Goal: Task Accomplishment & Management: Manage account settings

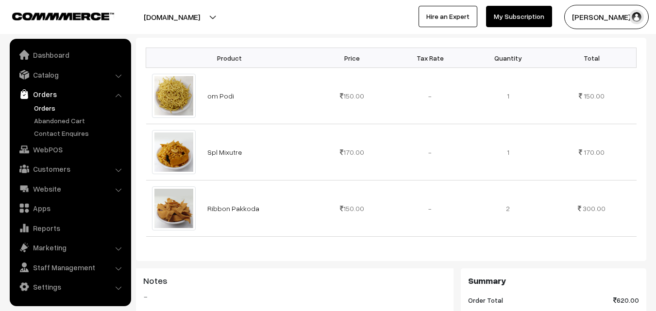
scroll to position [194, 0]
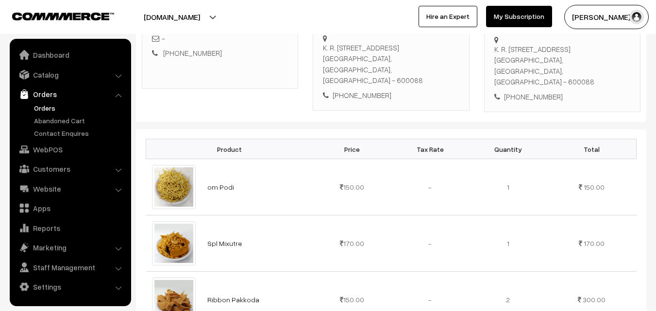
click at [50, 109] on link "Orders" at bounding box center [80, 108] width 96 height 10
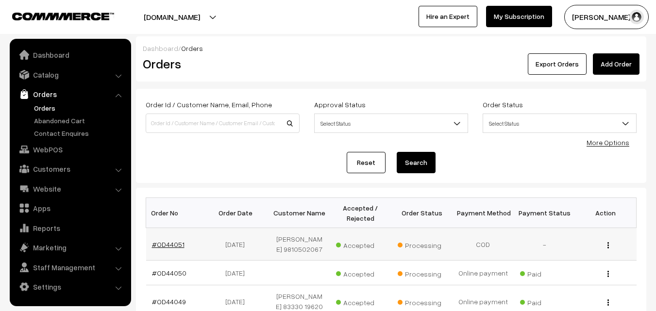
click at [179, 245] on link "#OD44051" at bounding box center [168, 244] width 33 height 8
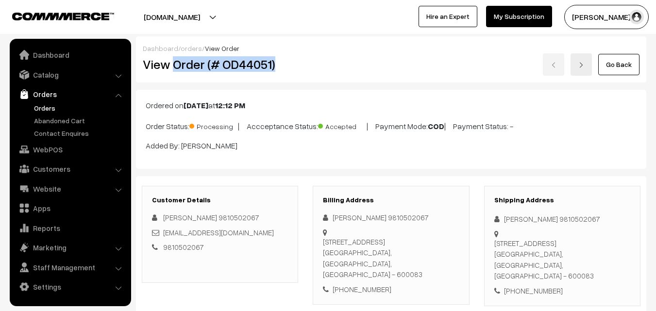
drag, startPoint x: 172, startPoint y: 65, endPoint x: 282, endPoint y: 72, distance: 110.5
click at [282, 72] on div "View Order (# OD44051)" at bounding box center [220, 64] width 170 height 22
copy h2 "Order (# OD44051)"
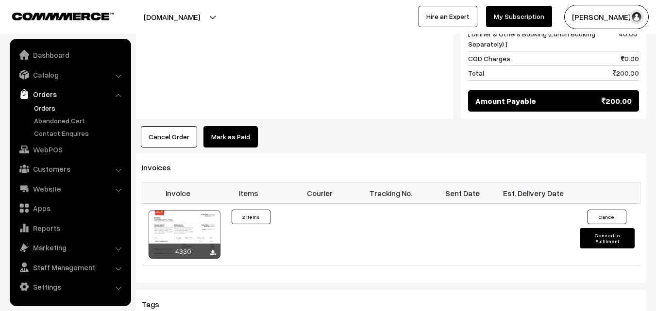
scroll to position [583, 0]
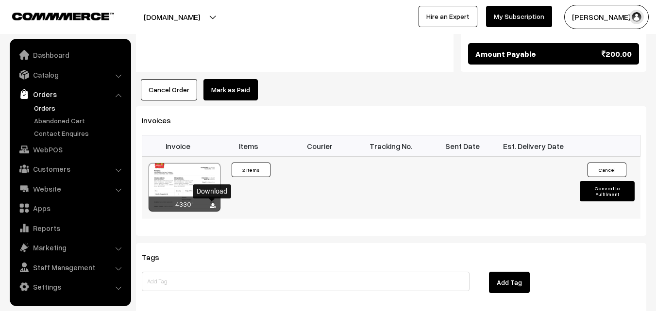
click at [215, 205] on icon at bounding box center [213, 206] width 6 height 6
click at [43, 106] on link "Orders" at bounding box center [80, 108] width 96 height 10
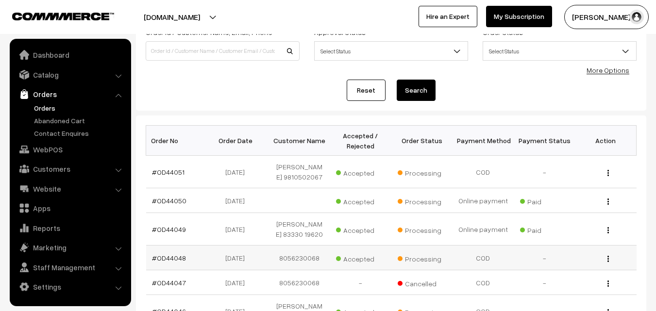
scroll to position [97, 0]
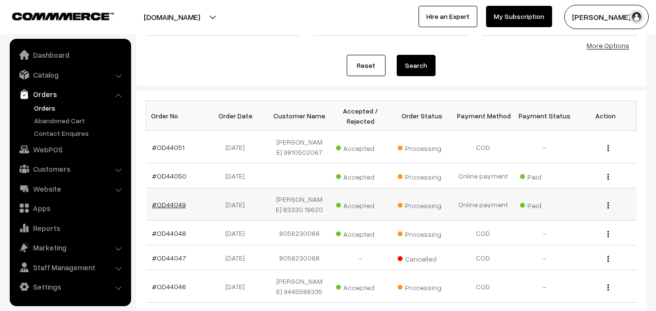
click at [176, 209] on link "#OD44049" at bounding box center [169, 205] width 34 height 8
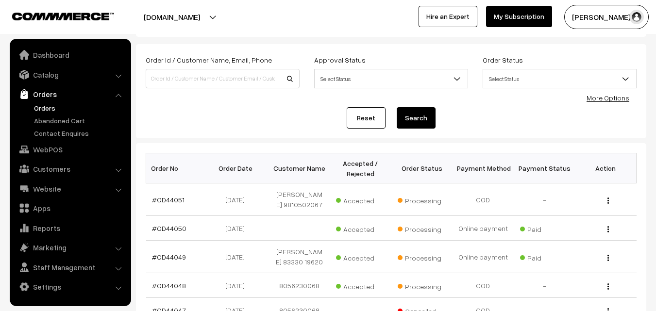
scroll to position [21, 0]
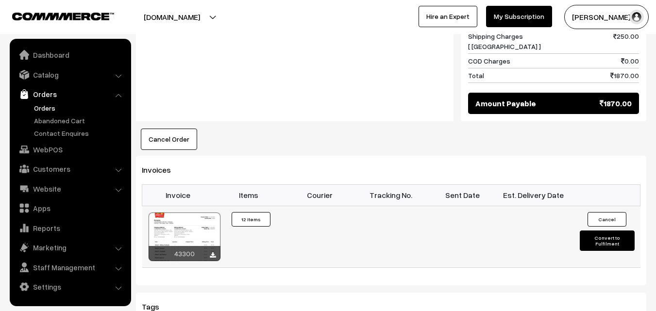
scroll to position [1068, 0]
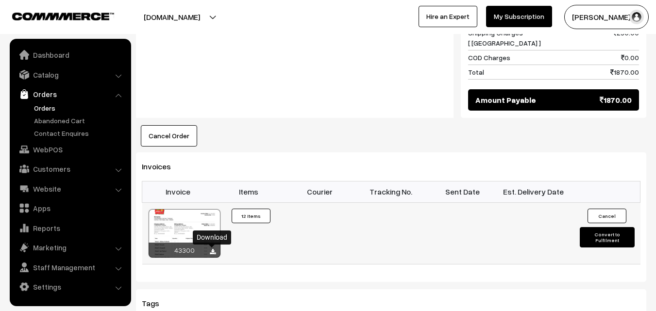
click at [212, 250] on icon at bounding box center [213, 252] width 6 height 6
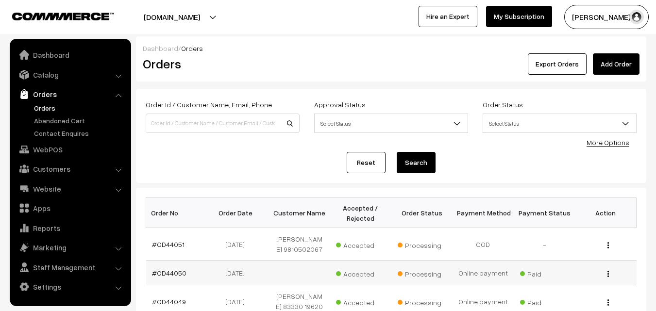
scroll to position [21, 0]
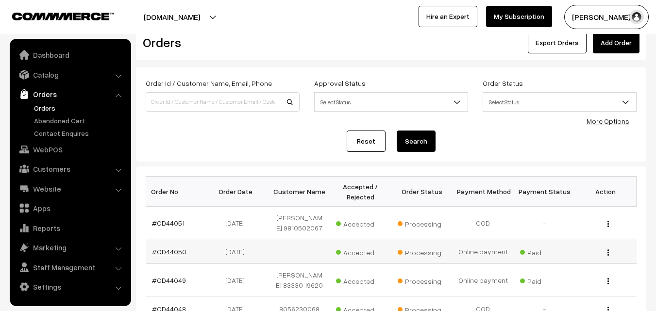
click at [177, 254] on link "#OD44050" at bounding box center [169, 252] width 34 height 8
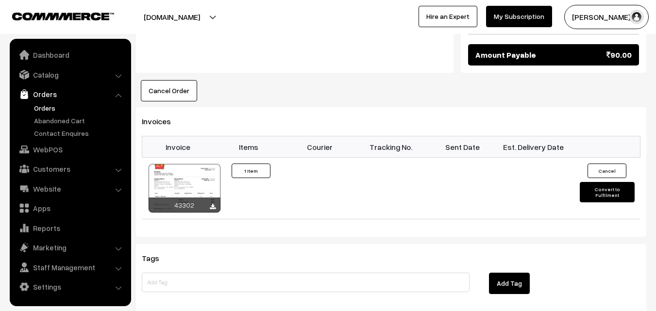
scroll to position [583, 0]
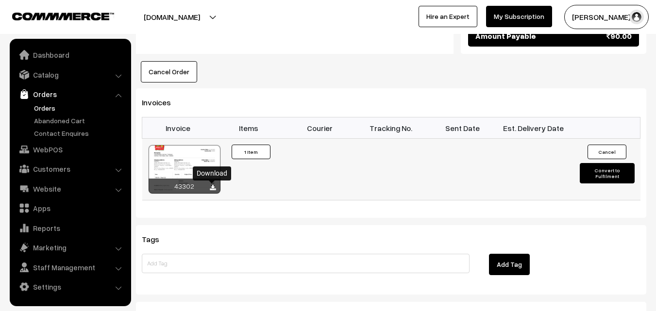
click at [214, 188] on icon at bounding box center [213, 188] width 6 height 6
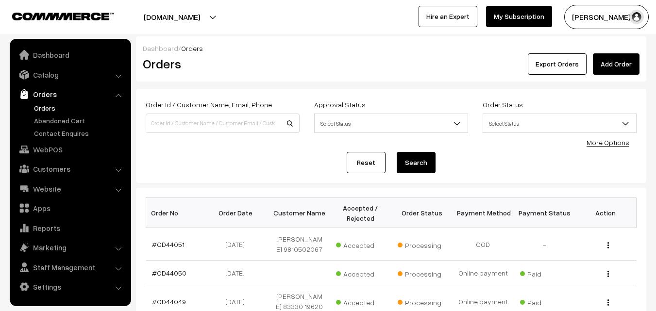
scroll to position [21, 0]
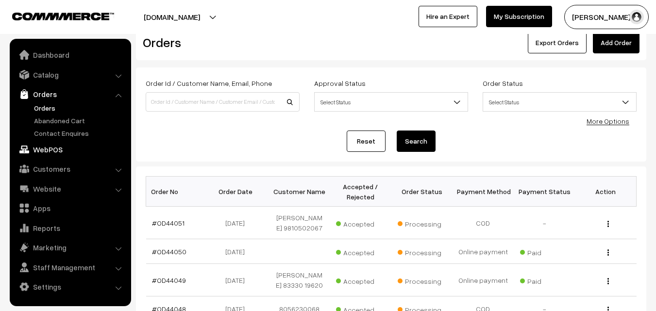
click at [49, 147] on link "WebPOS" at bounding box center [70, 149] width 116 height 17
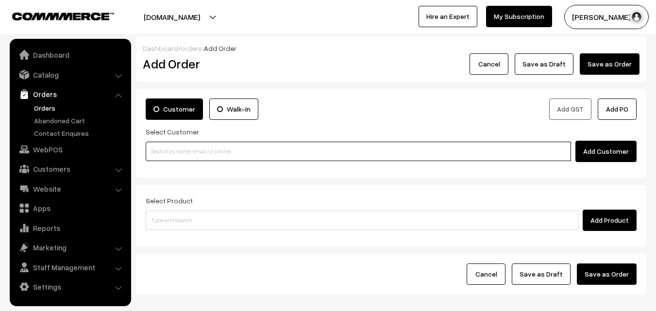
click at [209, 147] on input at bounding box center [358, 151] width 425 height 19
paste input "90034 35714"
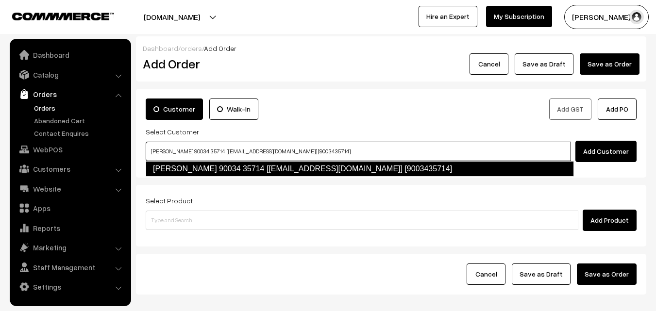
type input "Swetha 90034 35714 [test790@gmail.com] [9003435714]"
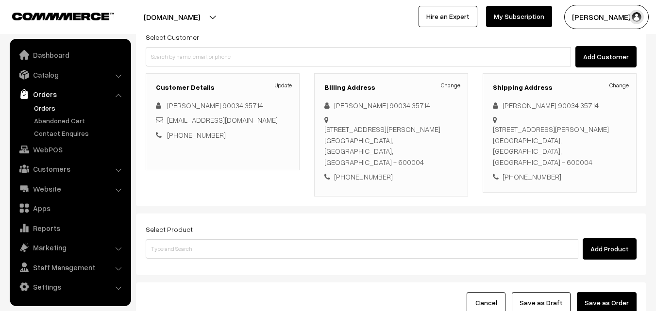
scroll to position [97, 0]
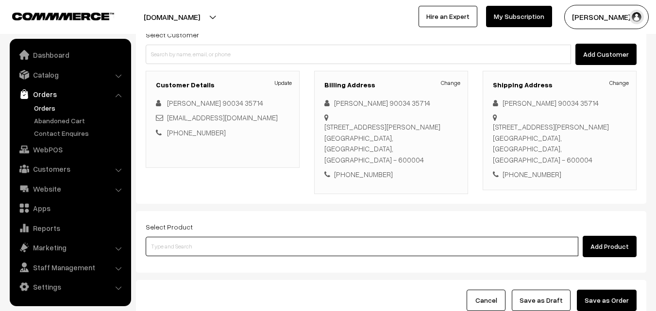
click at [225, 237] on input at bounding box center [362, 246] width 433 height 19
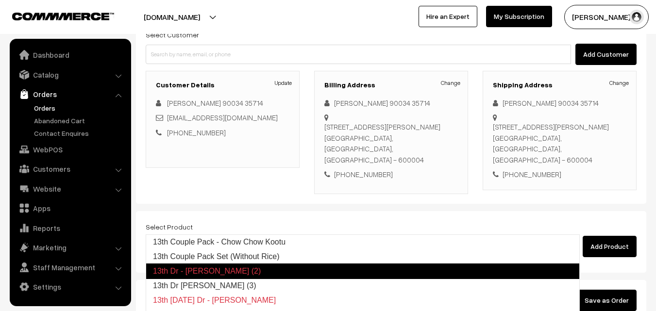
type input "13th Dr Chappathi (3)"
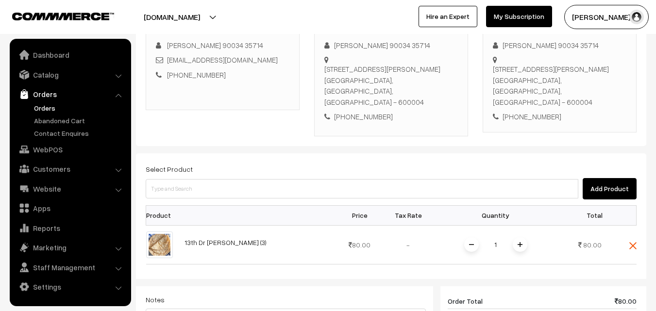
scroll to position [243, 0]
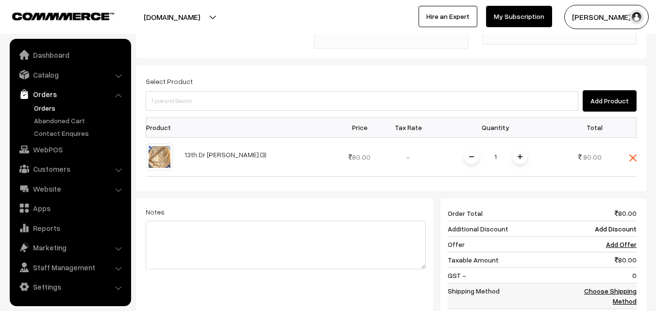
click at [632, 287] on link "Choose Shipping Method" at bounding box center [610, 296] width 52 height 18
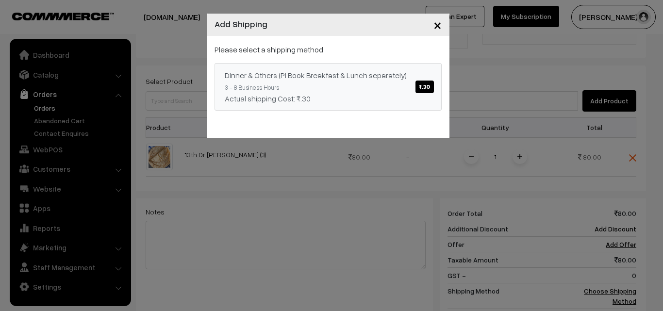
click at [420, 86] on span "₹.30" at bounding box center [425, 87] width 18 height 13
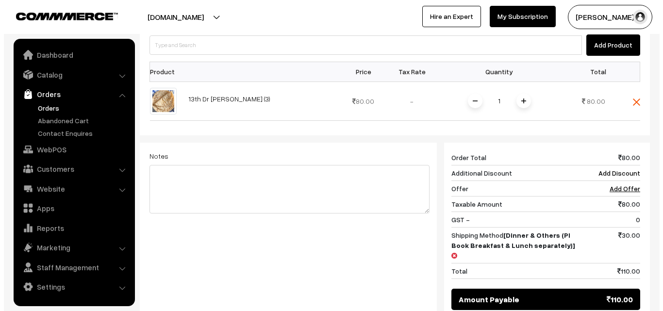
scroll to position [340, 0]
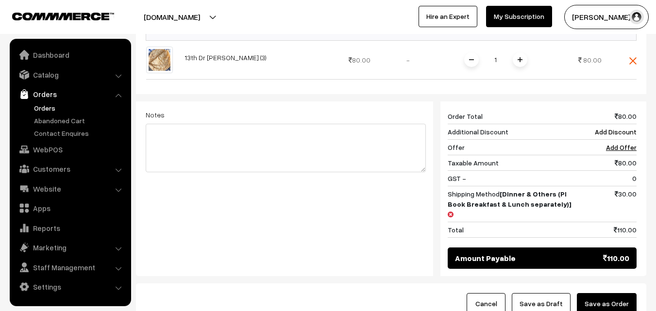
click at [607, 293] on button "Save as Order" at bounding box center [607, 303] width 60 height 21
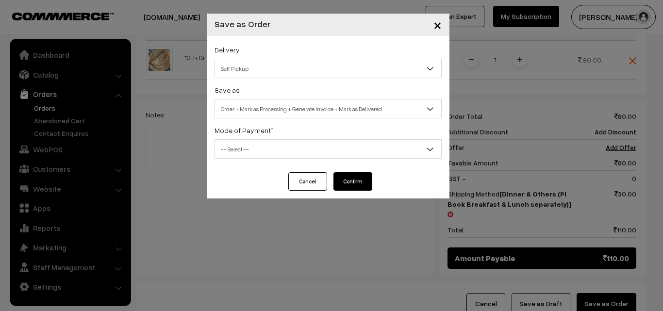
click at [373, 67] on span "Self Pickup" at bounding box center [328, 68] width 226 height 17
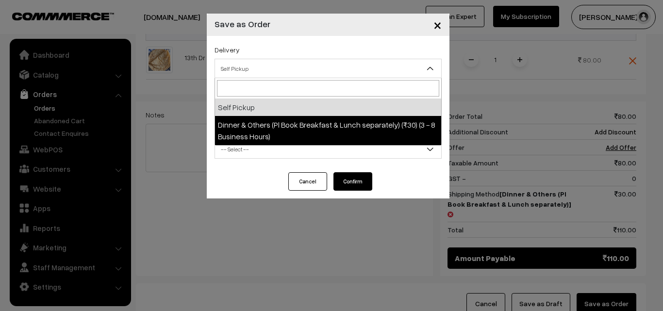
select select "DOP1"
select select "3"
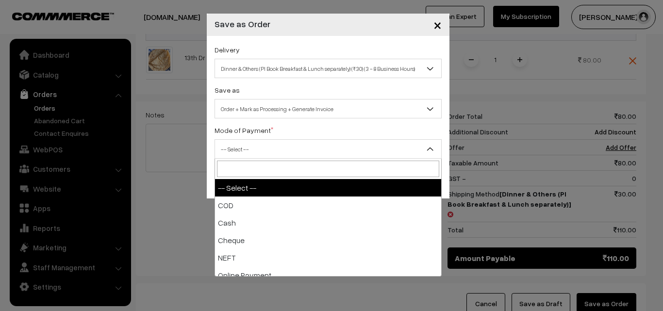
click at [339, 148] on span "-- Select --" at bounding box center [328, 149] width 226 height 17
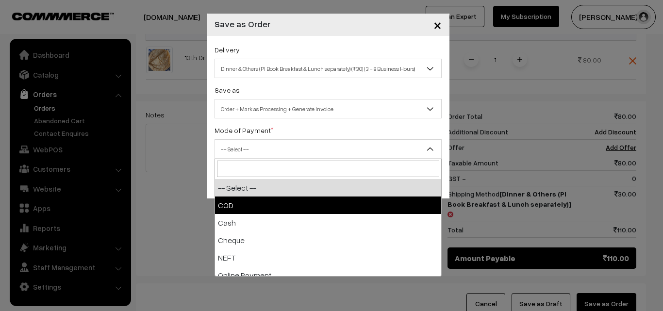
select select "1"
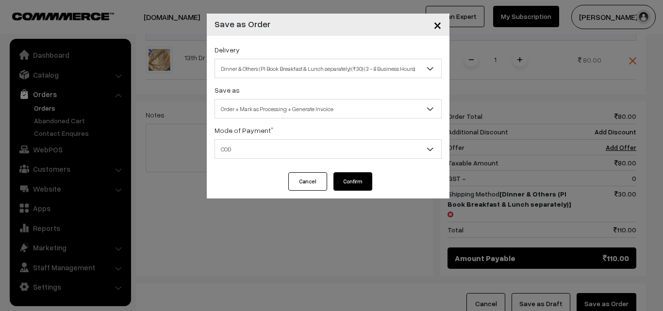
click at [355, 186] on button "Confirm" at bounding box center [353, 181] width 39 height 18
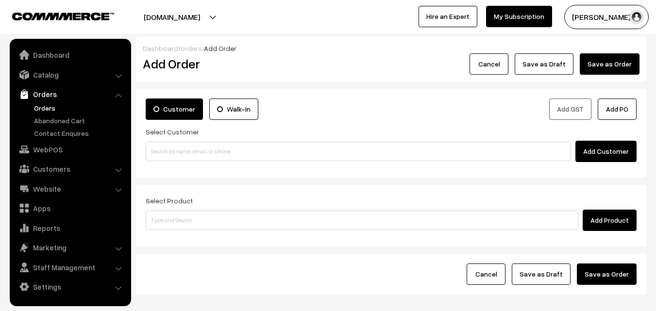
click at [44, 108] on link "Orders" at bounding box center [80, 108] width 96 height 10
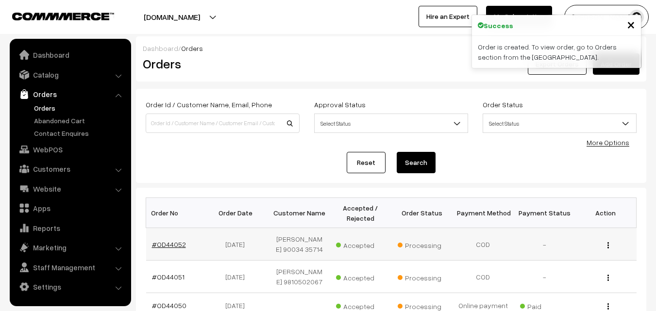
click at [173, 246] on link "#OD44052" at bounding box center [169, 244] width 34 height 8
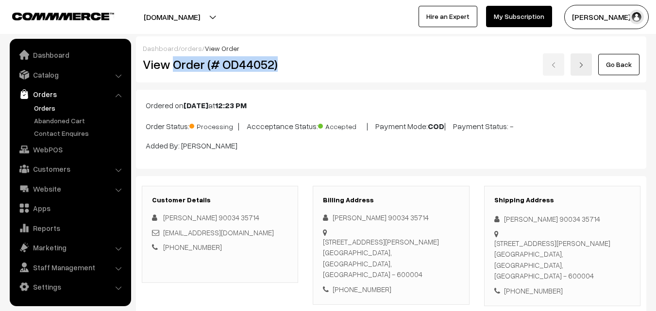
drag, startPoint x: 175, startPoint y: 64, endPoint x: 305, endPoint y: 67, distance: 130.7
click at [305, 67] on div "View Order (# OD44052)" at bounding box center [220, 64] width 170 height 22
copy h2 "Order (# OD44052)"
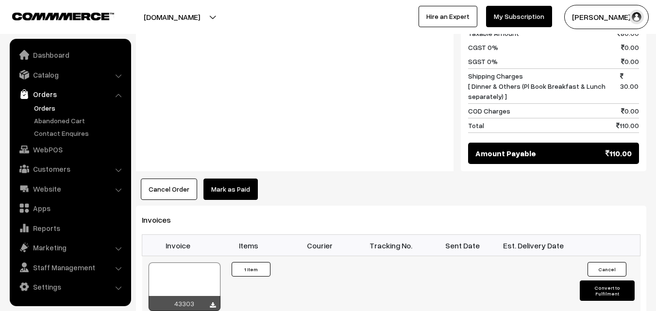
scroll to position [486, 0]
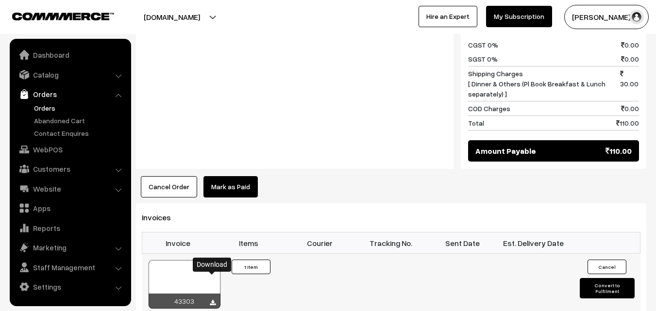
click at [213, 300] on icon at bounding box center [213, 303] width 6 height 6
click at [45, 104] on link "Orders" at bounding box center [80, 108] width 96 height 10
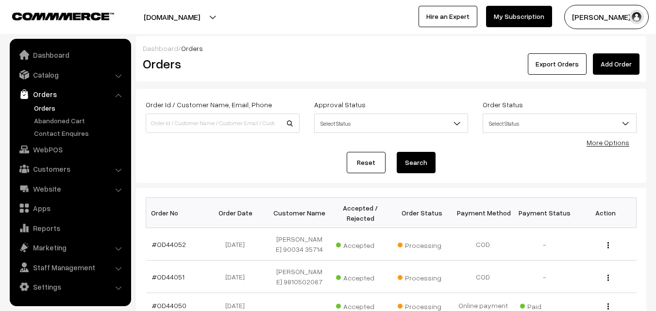
click at [235, 174] on div "Order Id / Customer Name, Email, Phone Approval Status Select Status Awaiting A…" at bounding box center [391, 136] width 510 height 94
click at [44, 105] on link "Orders" at bounding box center [80, 108] width 96 height 10
click at [45, 108] on link "Orders" at bounding box center [80, 108] width 96 height 10
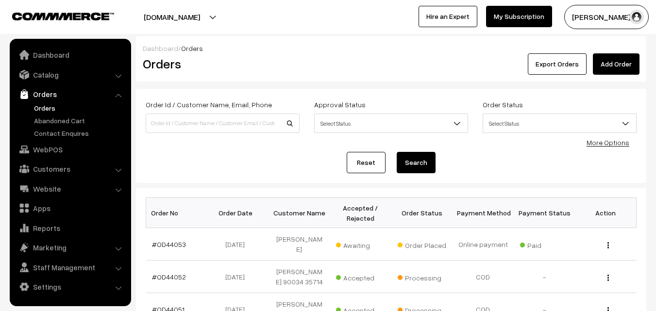
click at [51, 150] on link "WebPOS" at bounding box center [70, 149] width 116 height 17
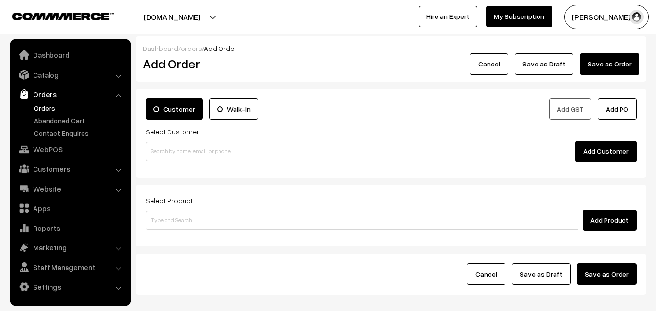
click at [50, 107] on link "Orders" at bounding box center [80, 108] width 96 height 10
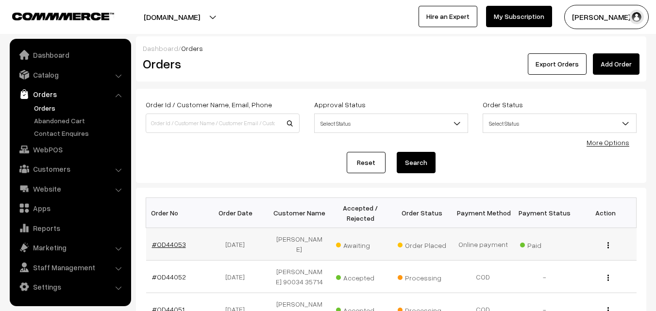
click at [179, 247] on link "#OD44053" at bounding box center [169, 244] width 34 height 8
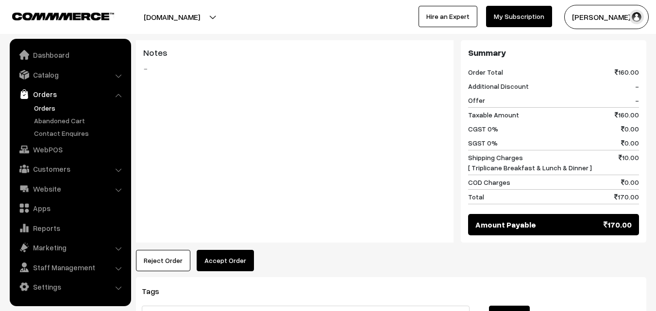
scroll to position [486, 0]
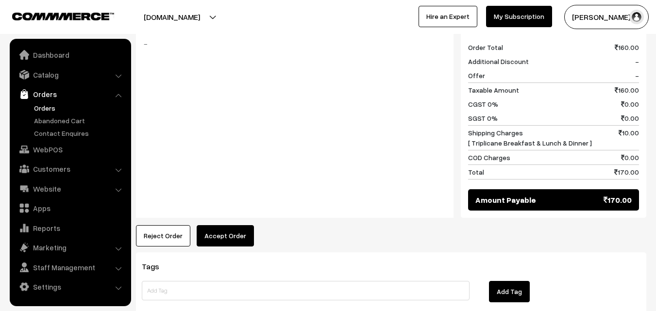
click at [226, 225] on button "Accept Order" at bounding box center [225, 235] width 57 height 21
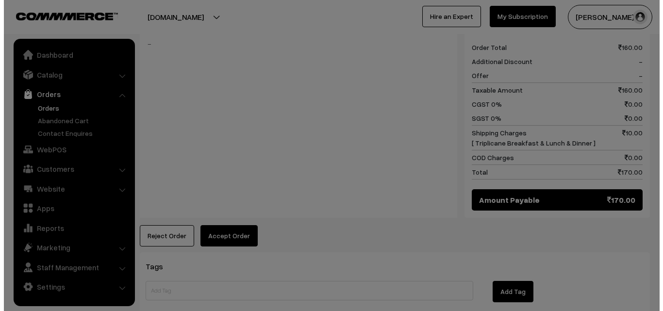
scroll to position [487, 0]
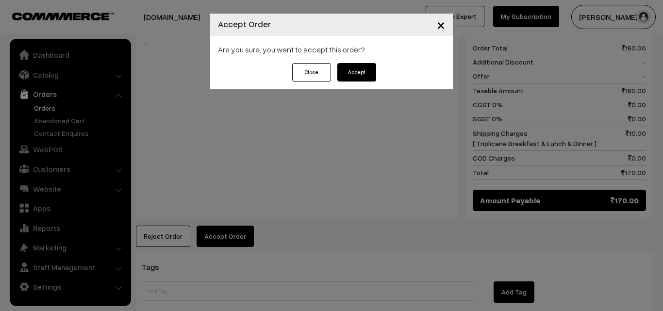
click at [358, 71] on button "Accept" at bounding box center [357, 72] width 39 height 18
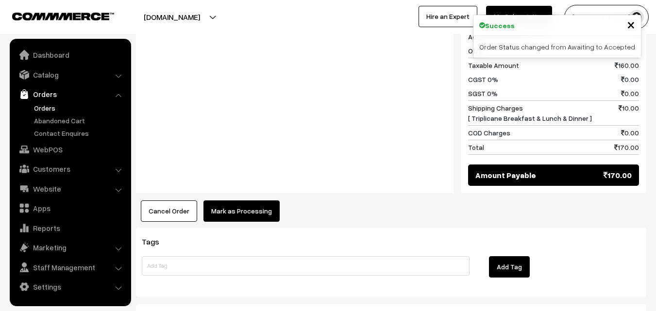
scroll to position [534, 0]
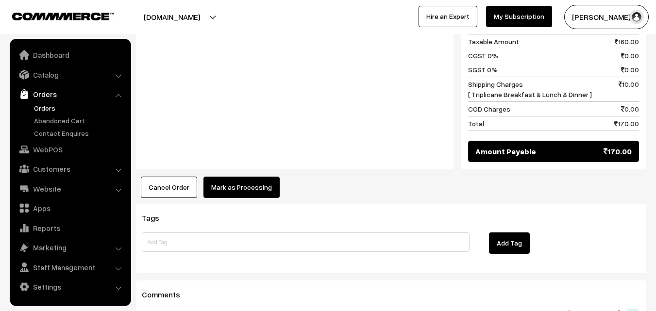
click at [259, 177] on button "Mark as Processing" at bounding box center [241, 187] width 76 height 21
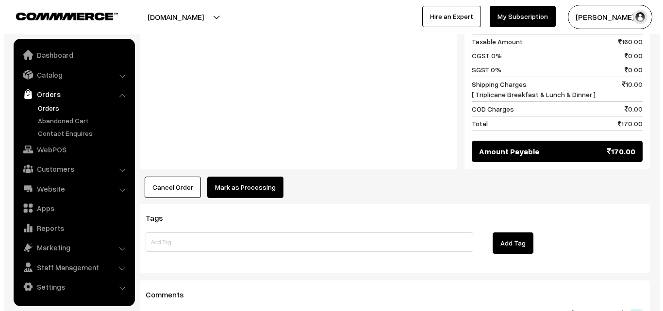
scroll to position [536, 0]
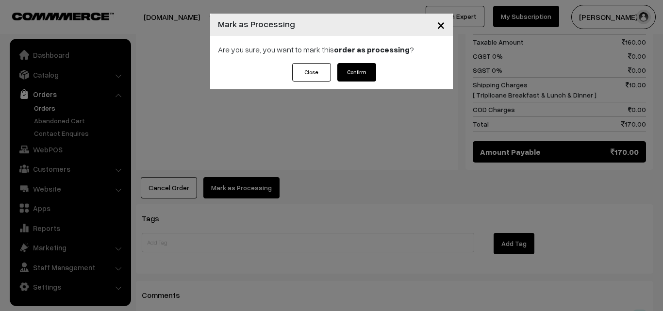
click at [369, 72] on button "Confirm" at bounding box center [357, 72] width 39 height 18
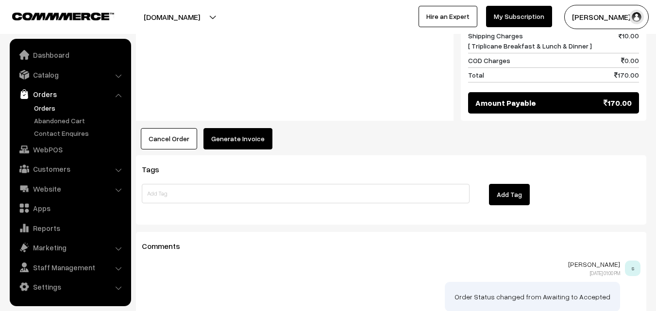
click at [237, 128] on button "Generate Invoice" at bounding box center [237, 138] width 69 height 21
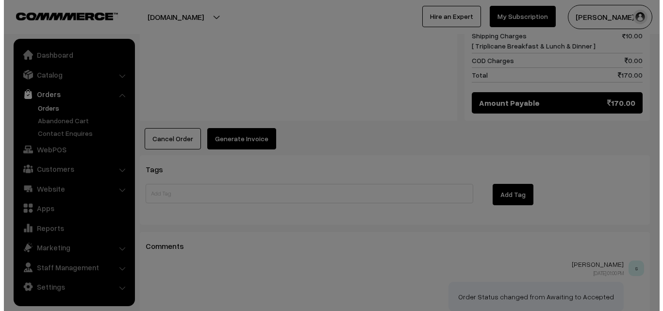
scroll to position [584, 0]
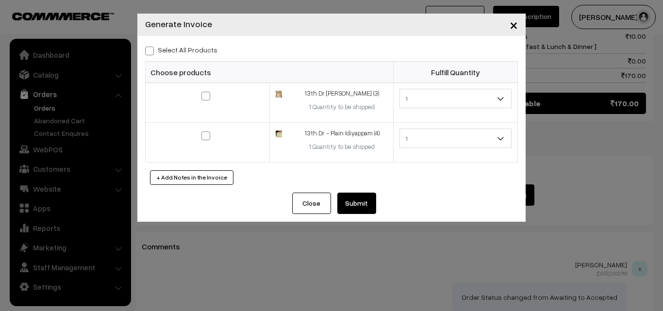
click at [148, 50] on span at bounding box center [149, 51] width 9 height 9
click at [148, 50] on input "Select All Products" at bounding box center [148, 49] width 6 height 6
checkbox input "true"
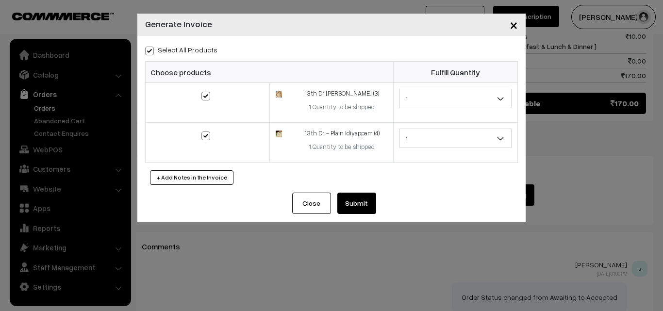
click at [372, 200] on button "Submit" at bounding box center [357, 203] width 39 height 21
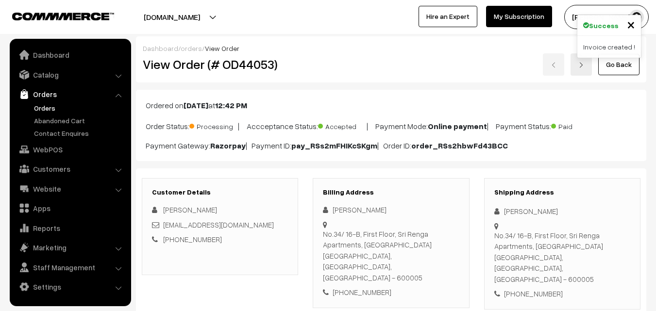
scroll to position [583, 0]
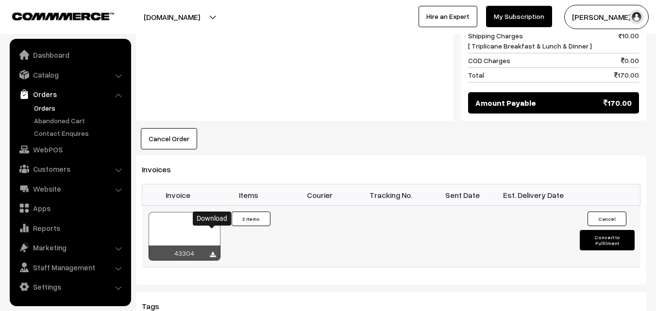
click at [213, 252] on icon at bounding box center [213, 255] width 6 height 6
click at [43, 152] on link "WebPOS" at bounding box center [70, 149] width 116 height 17
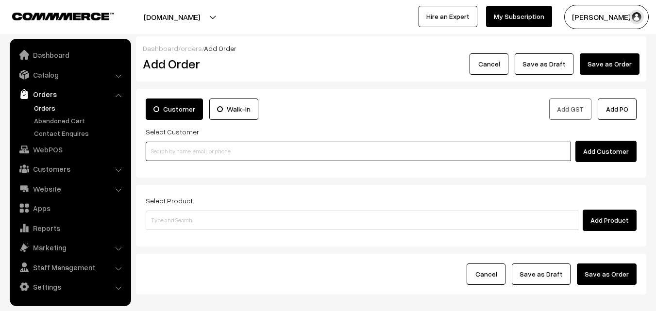
click at [175, 150] on input at bounding box center [358, 151] width 425 height 19
paste input "94449 44483"
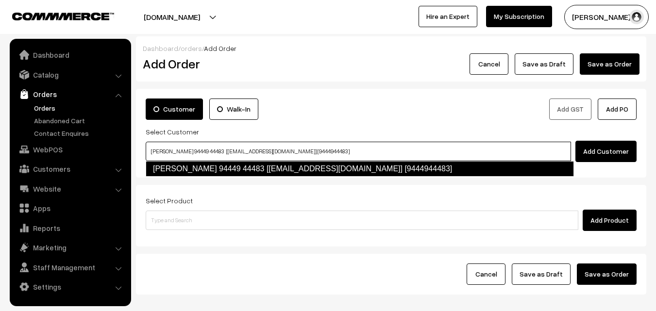
type input "Ranganathan 94449 44483 [Anna30@gmail.com] [9444944483]"
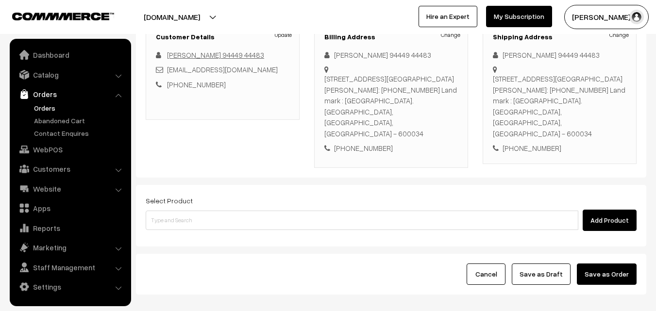
scroll to position [146, 0]
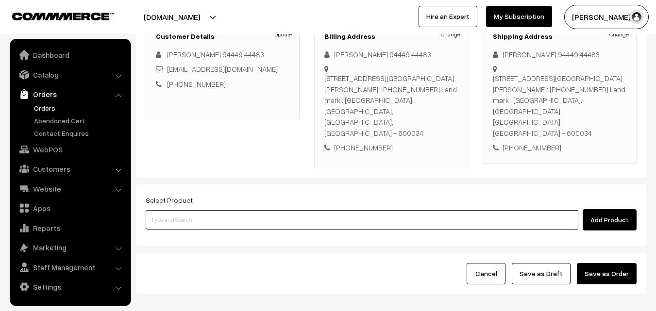
click at [243, 210] on input at bounding box center [362, 219] width 433 height 19
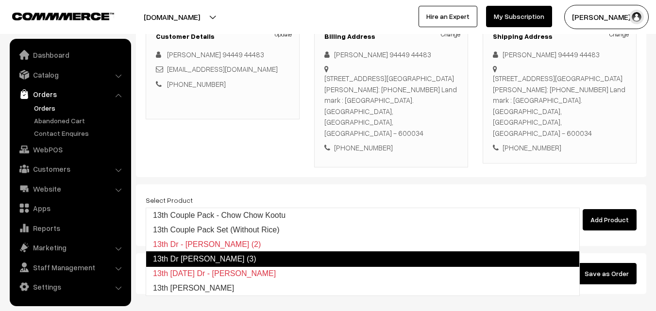
type input "13th Dr Chappathi (3)"
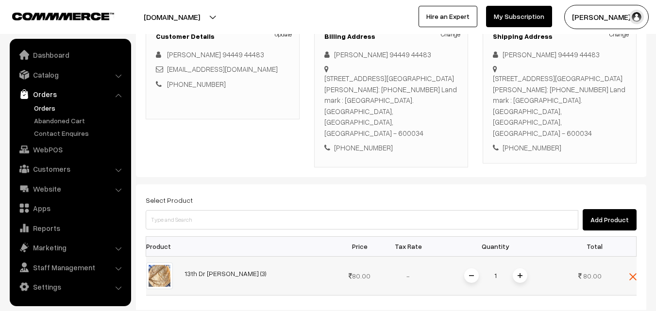
click at [515, 269] on span at bounding box center [520, 276] width 15 height 15
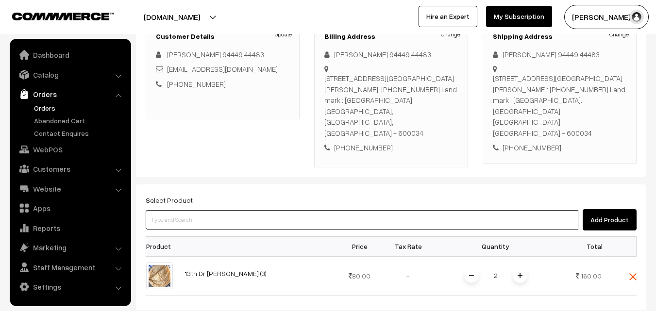
click at [227, 210] on input at bounding box center [362, 219] width 433 height 19
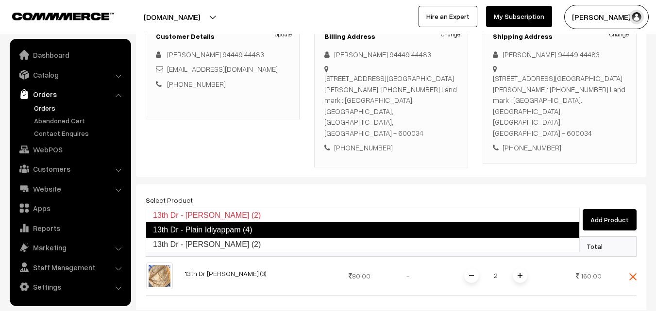
type input "13th Dr - Poori (2)"
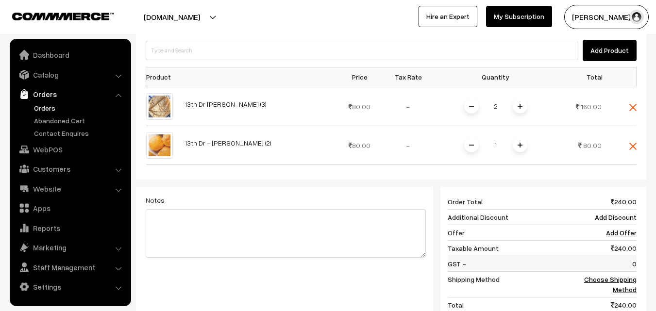
scroll to position [340, 0]
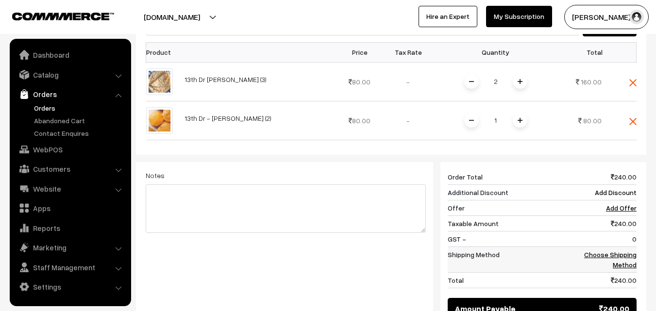
click at [628, 251] on link "Choose Shipping Method" at bounding box center [610, 260] width 52 height 18
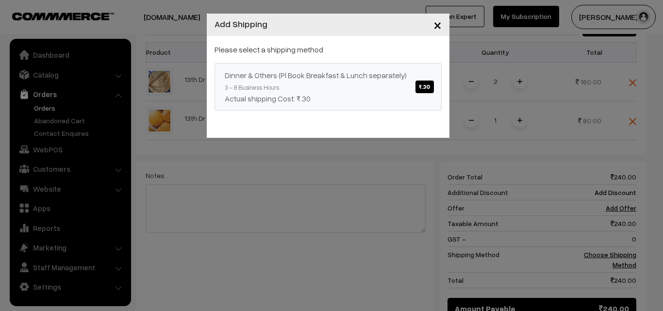
click at [427, 86] on span "₹.30" at bounding box center [425, 87] width 18 height 13
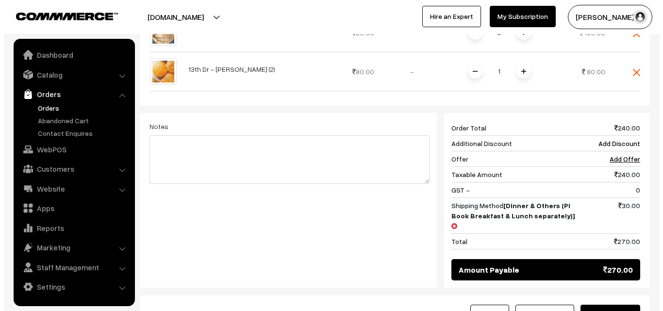
scroll to position [437, 0]
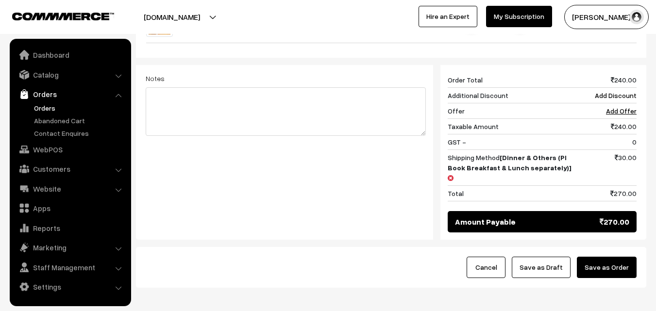
click at [617, 257] on button "Save as Order" at bounding box center [607, 267] width 60 height 21
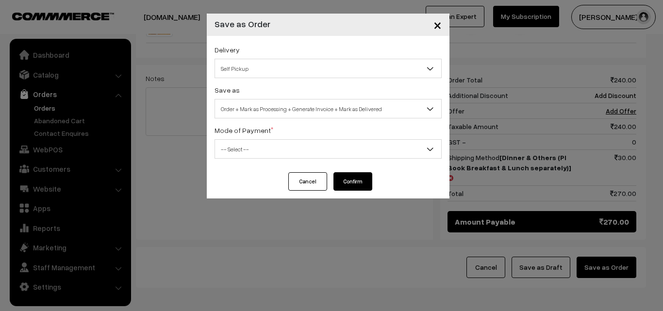
click at [297, 65] on span "Self Pickup" at bounding box center [328, 68] width 226 height 17
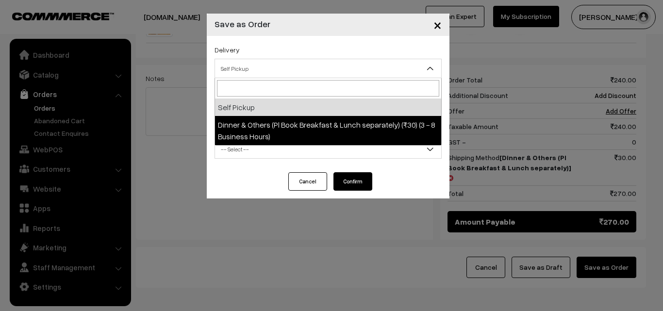
select select "DOP1"
select select "3"
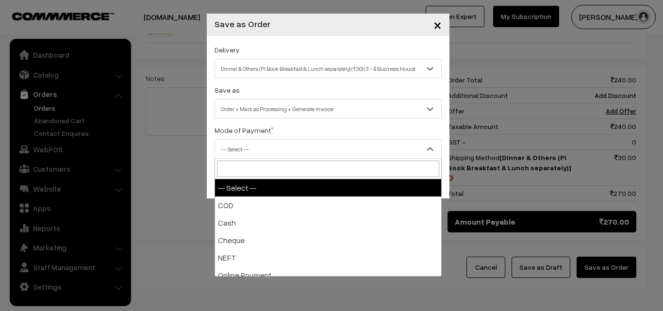
click at [277, 147] on span "-- Select --" at bounding box center [328, 149] width 226 height 17
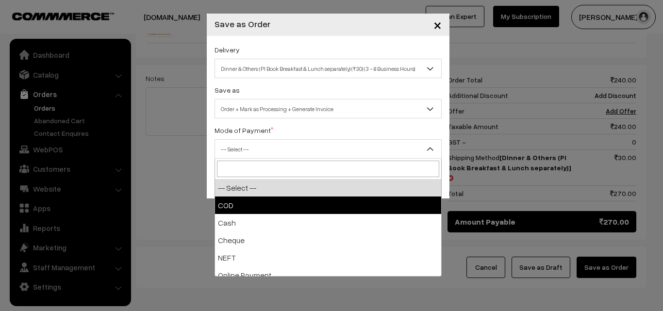
select select "1"
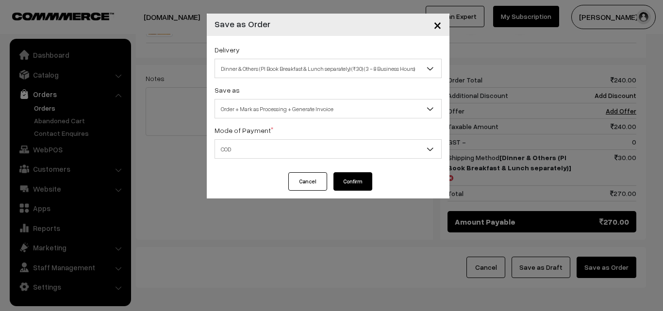
click at [364, 177] on button "Confirm" at bounding box center [353, 181] width 39 height 18
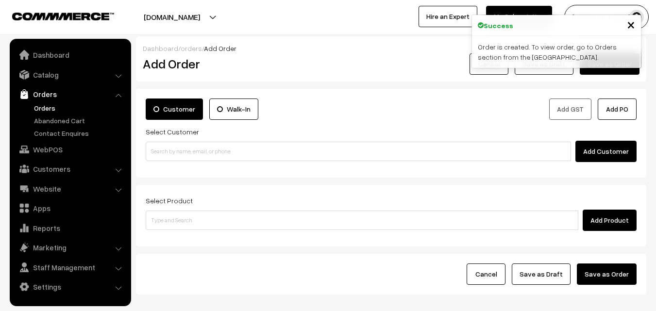
click at [44, 105] on link "Orders" at bounding box center [80, 108] width 96 height 10
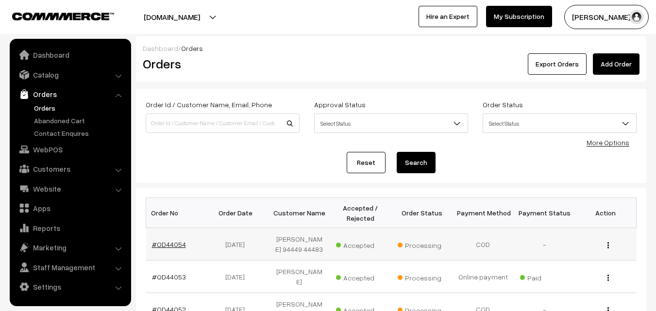
click at [177, 246] on link "#OD44054" at bounding box center [169, 244] width 34 height 8
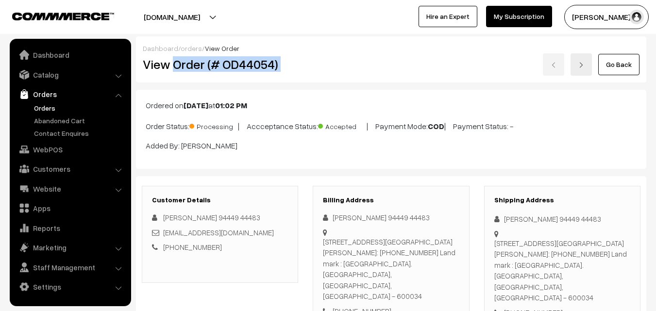
drag, startPoint x: 173, startPoint y: 65, endPoint x: 319, endPoint y: 68, distance: 145.7
click at [319, 68] on div "View Order (# OD44054) Go Back" at bounding box center [390, 64] width 511 height 22
copy div "Order (# OD44054)"
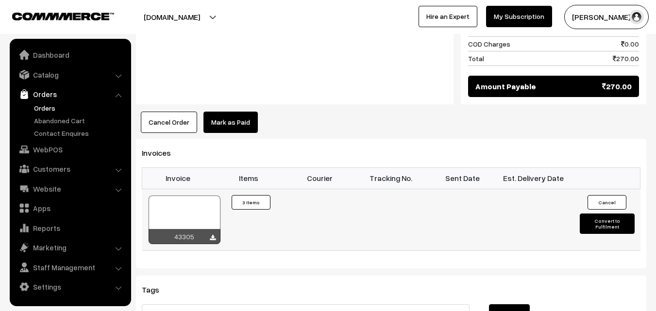
scroll to position [631, 0]
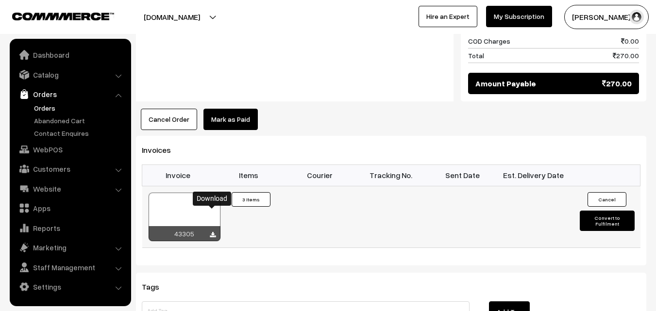
click at [215, 232] on icon at bounding box center [213, 235] width 6 height 6
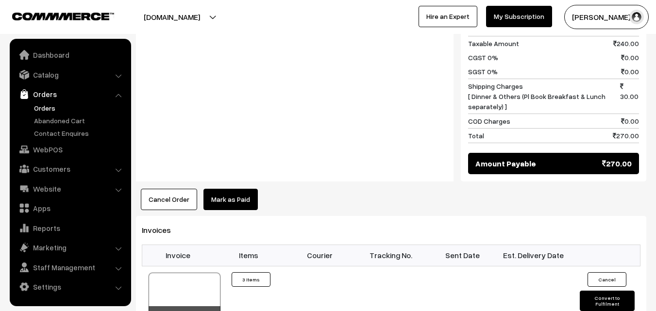
scroll to position [534, 0]
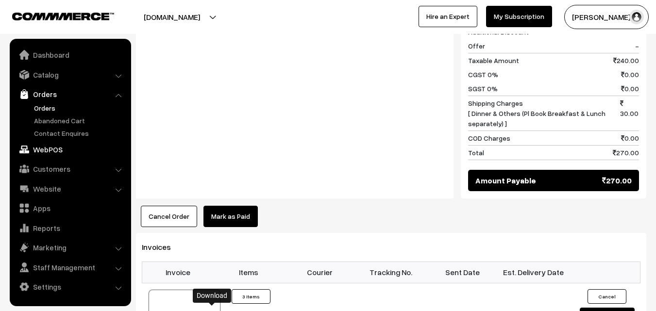
click at [48, 152] on link "WebPOS" at bounding box center [70, 149] width 116 height 17
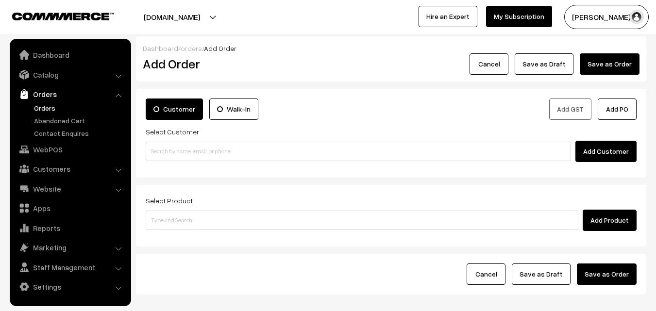
click at [51, 107] on link "Orders" at bounding box center [80, 108] width 96 height 10
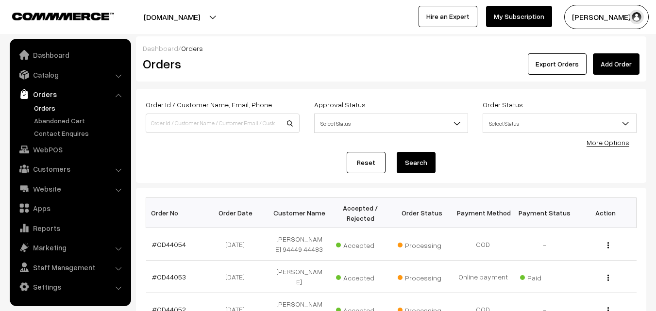
click at [35, 106] on link "Orders" at bounding box center [80, 108] width 96 height 10
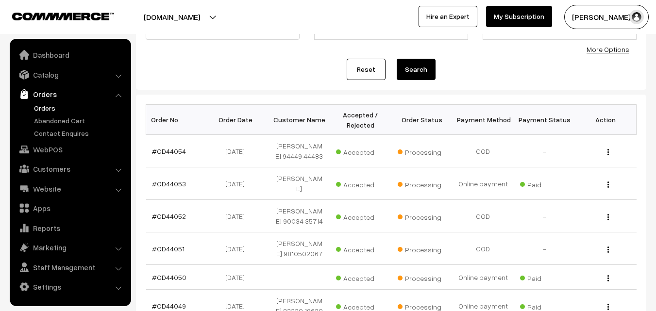
scroll to position [97, 0]
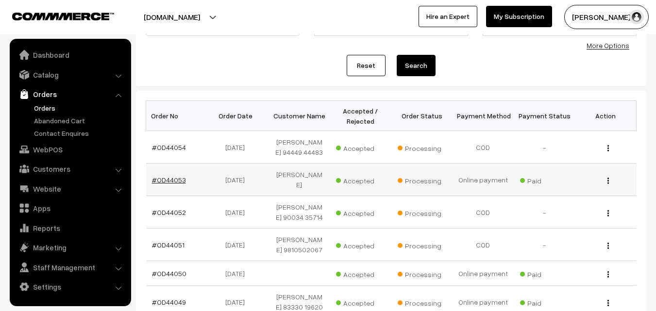
click at [177, 182] on link "#OD44053" at bounding box center [169, 180] width 34 height 8
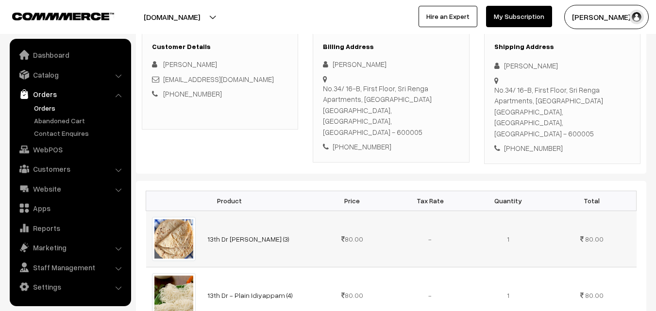
scroll to position [191, 0]
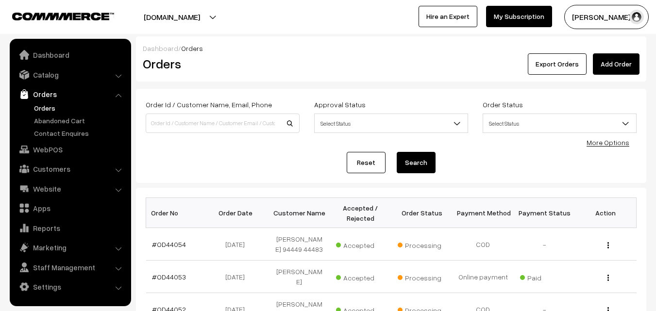
scroll to position [97, 0]
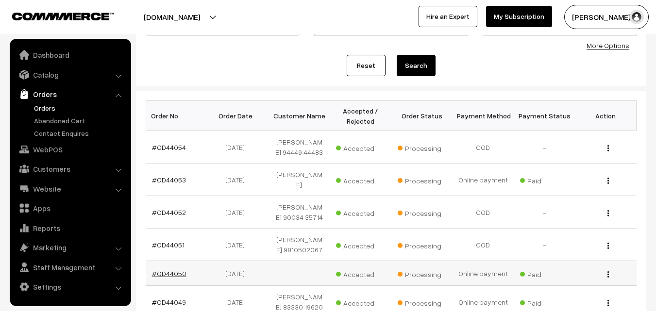
click at [171, 270] on link "#OD44050" at bounding box center [169, 274] width 34 height 8
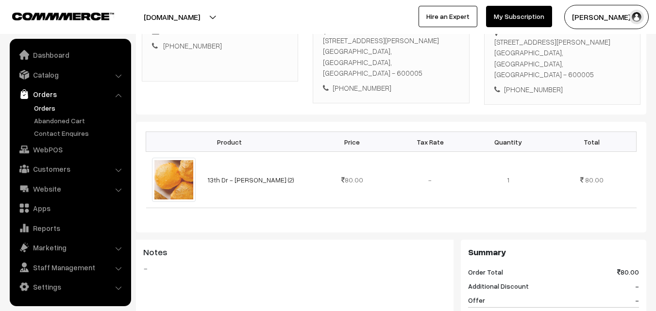
scroll to position [194, 0]
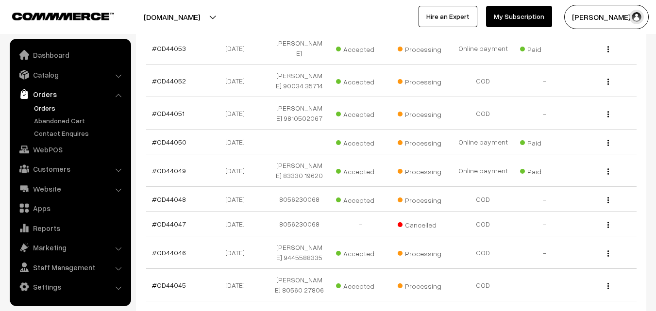
scroll to position [234, 0]
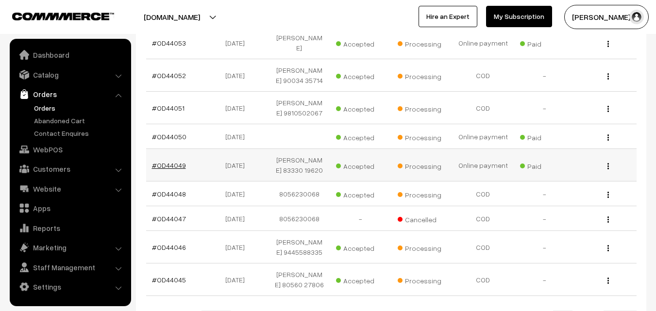
click at [181, 168] on link "#OD44049" at bounding box center [169, 165] width 34 height 8
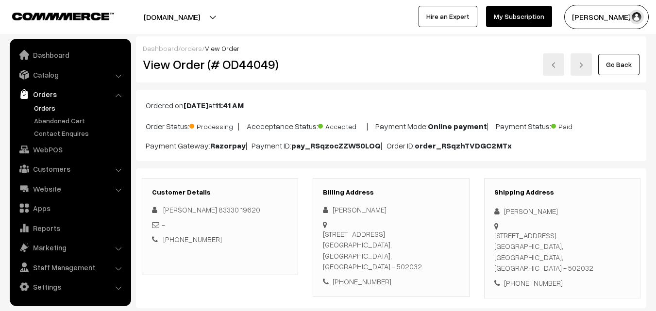
click at [619, 67] on link "Go Back" at bounding box center [618, 64] width 41 height 21
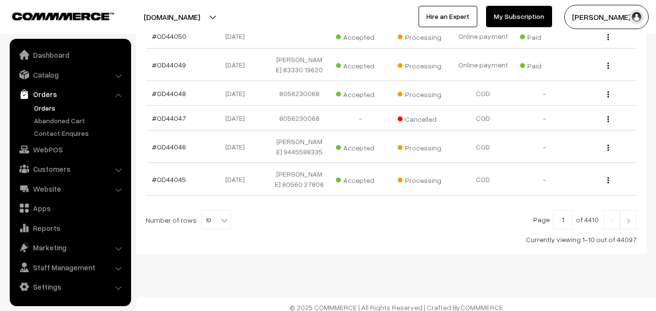
scroll to position [264, 0]
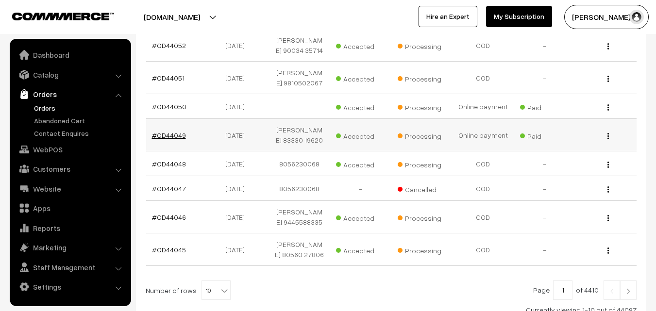
click at [166, 139] on link "#OD44049" at bounding box center [169, 135] width 34 height 8
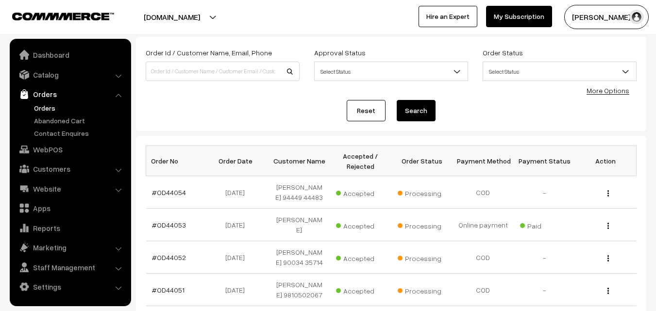
scroll to position [21, 0]
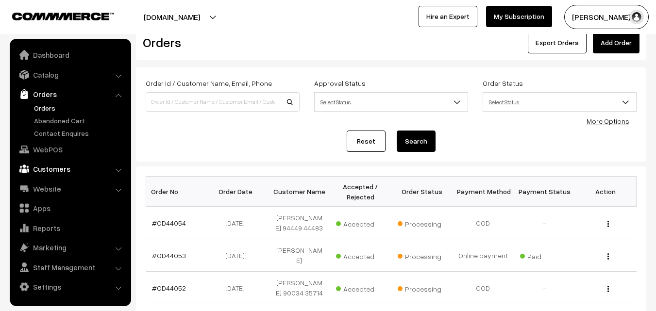
click at [55, 169] on link "Customers" at bounding box center [70, 168] width 116 height 17
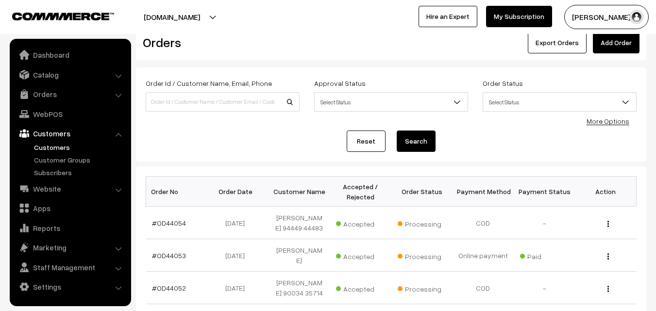
click at [62, 145] on link "Customers" at bounding box center [80, 147] width 96 height 10
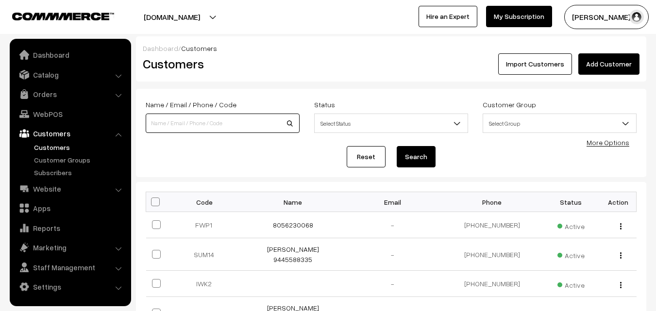
click at [207, 116] on input at bounding box center [223, 123] width 154 height 19
paste input "[PHONE_NUMBER]"
type input "9790853455"
click at [397, 146] on button "Search" at bounding box center [416, 156] width 39 height 21
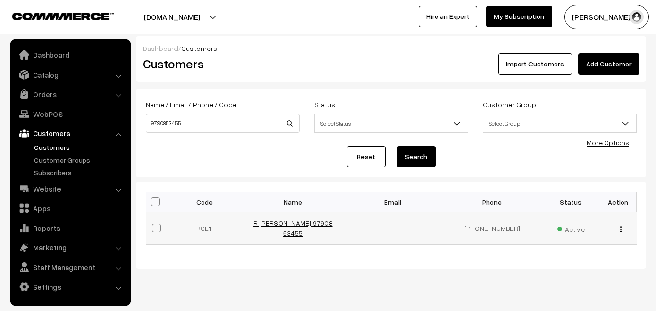
click at [275, 224] on link "R SESHAN 97908 53455" at bounding box center [293, 228] width 79 height 18
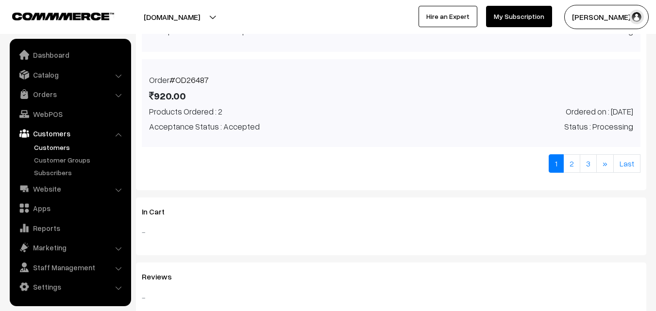
scroll to position [874, 0]
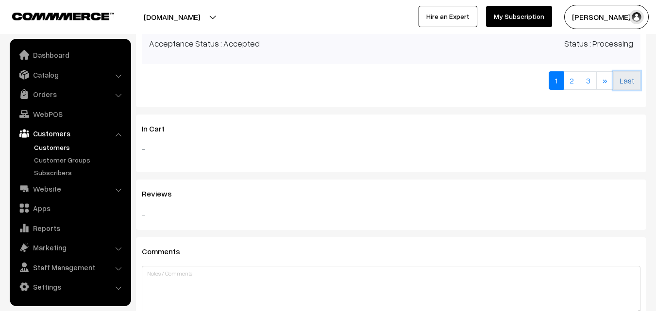
click at [626, 85] on link "Last" at bounding box center [626, 80] width 27 height 18
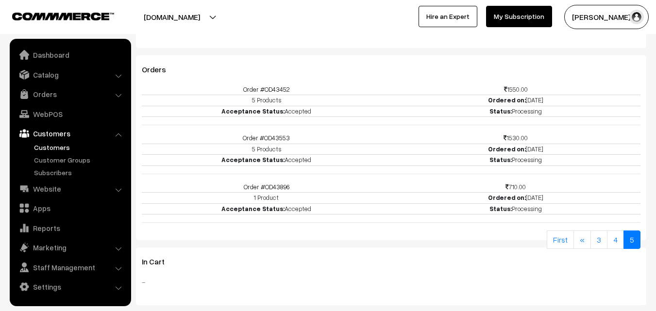
scroll to position [336, 0]
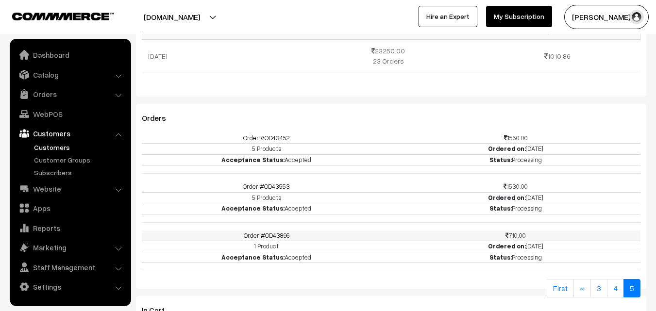
click at [275, 235] on link "Order #OD43896" at bounding box center [267, 236] width 46 height 8
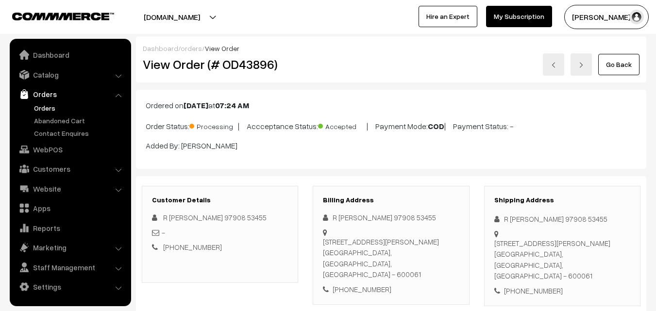
drag, startPoint x: 325, startPoint y: 242, endPoint x: 457, endPoint y: 260, distance: 133.8
click at [457, 260] on div "40/15 second main road Aiswarya , building Nanganallur chennai61 Kanchipuram, T…" at bounding box center [391, 259] width 136 height 44
copy div "40/15 second main road Aiswarya , building Nanganallur chennai61 Kanchipuram, T…"
click at [36, 107] on link "Orders" at bounding box center [80, 108] width 96 height 10
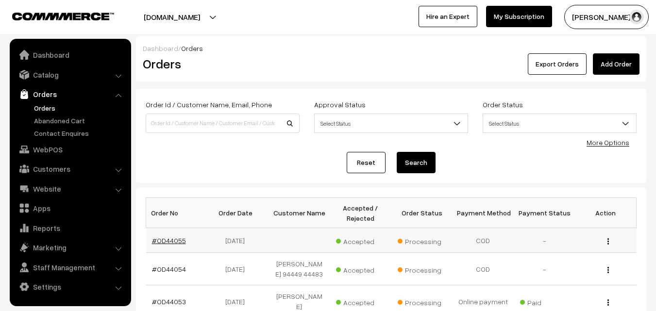
click at [181, 241] on link "#OD44055" at bounding box center [169, 241] width 34 height 8
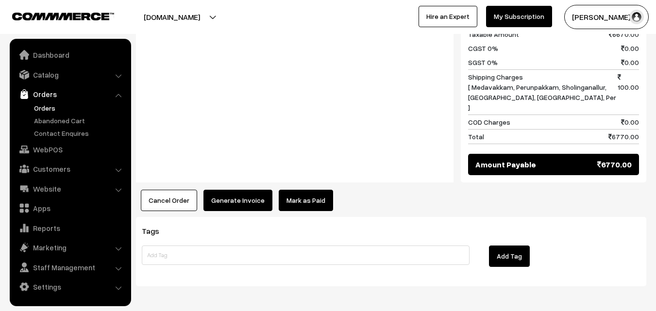
scroll to position [793, 0]
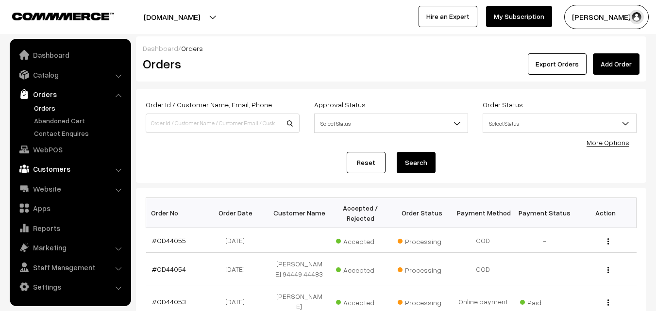
click at [52, 171] on link "Customers" at bounding box center [70, 168] width 116 height 17
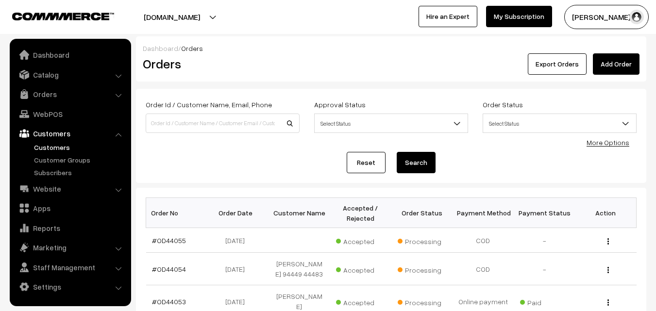
click at [47, 142] on link "Customers" at bounding box center [80, 147] width 96 height 10
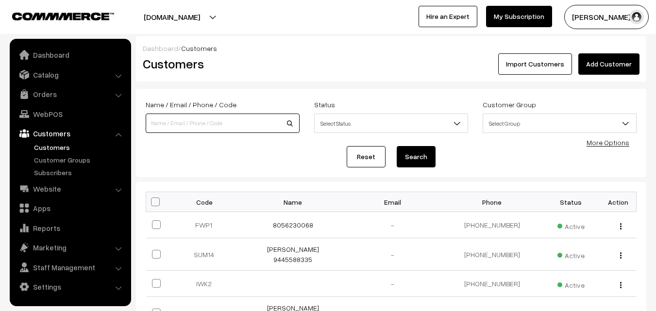
click at [218, 120] on input at bounding box center [223, 123] width 154 height 19
paste input "40/15 second main road Aiswarya , building Nanganallur chennai61 Kanchipuram, T…"
type input "4"
click at [191, 122] on input at bounding box center [223, 123] width 154 height 19
paste input "+91 97908 53455"
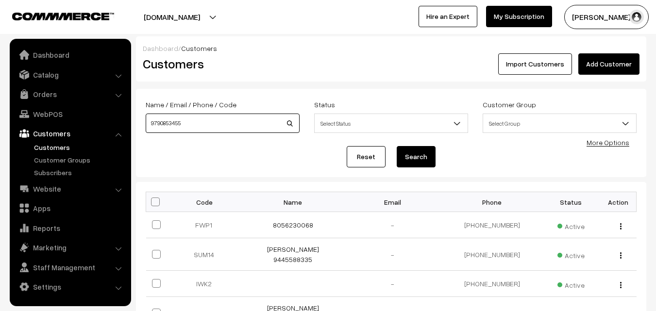
type input "9790853455"
click at [397, 146] on button "Search" at bounding box center [416, 156] width 39 height 21
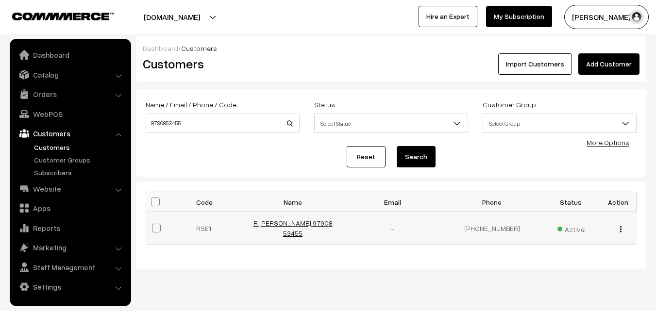
click at [280, 227] on link "R [PERSON_NAME] 97908 53455" at bounding box center [293, 228] width 79 height 18
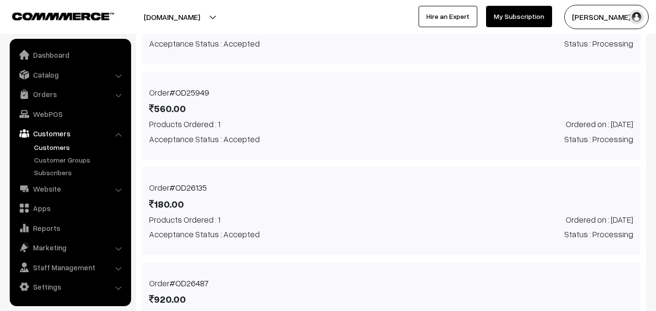
scroll to position [680, 0]
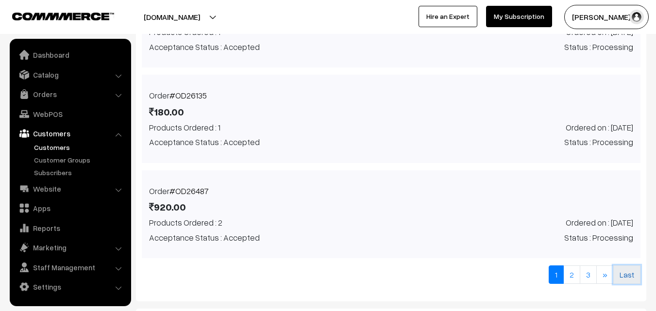
drag, startPoint x: 628, startPoint y: 271, endPoint x: 623, endPoint y: 269, distance: 6.3
click at [628, 271] on link "Last" at bounding box center [626, 275] width 27 height 18
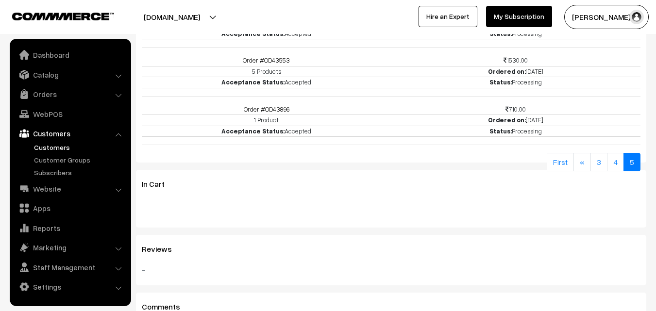
scroll to position [336, 0]
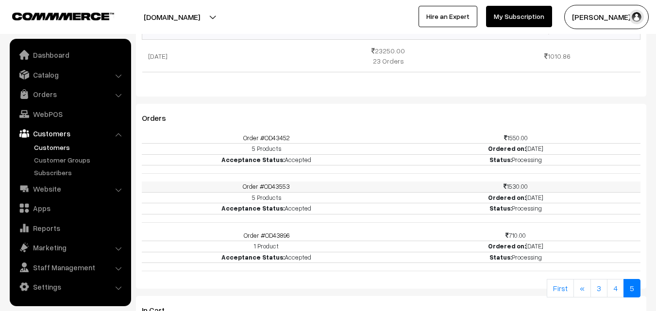
click at [273, 190] on link "Order #OD43553" at bounding box center [266, 187] width 47 height 8
